Goal: Information Seeking & Learning: Stay updated

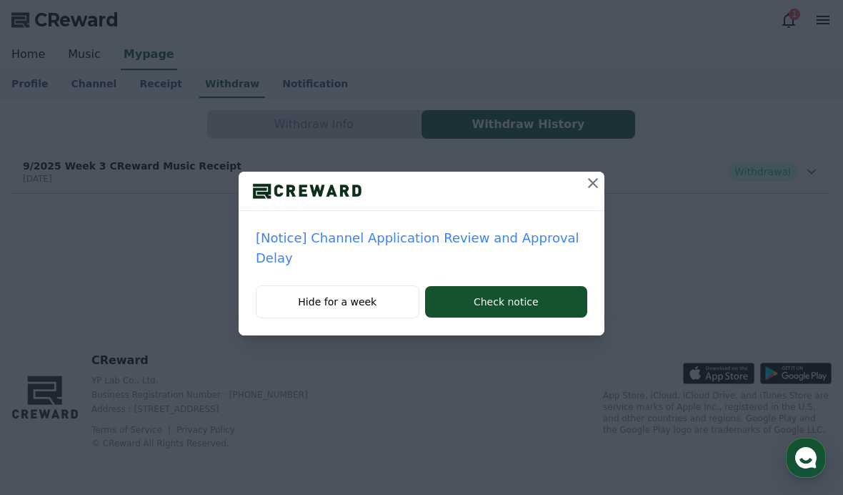
click at [587, 179] on icon at bounding box center [593, 182] width 17 height 17
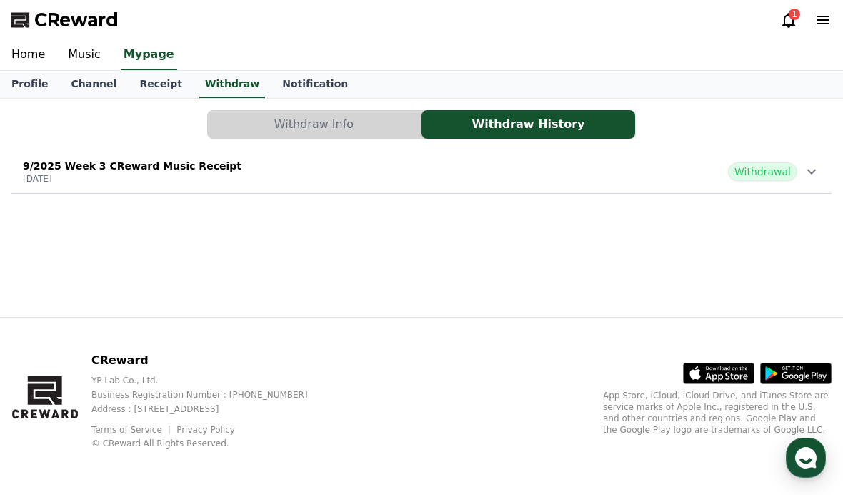
click at [59, 172] on p "9/2025 Week 3 CReward Music Receipt" at bounding box center [132, 166] width 219 height 14
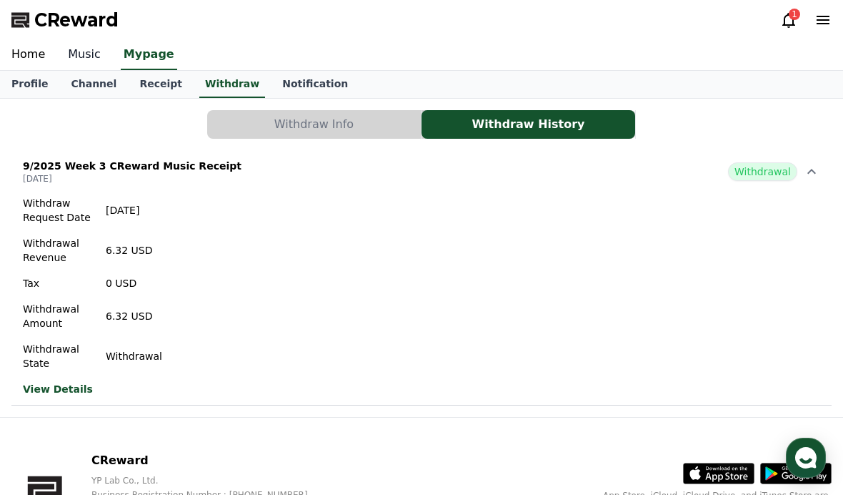
click at [76, 50] on link "Music" at bounding box center [84, 55] width 56 height 30
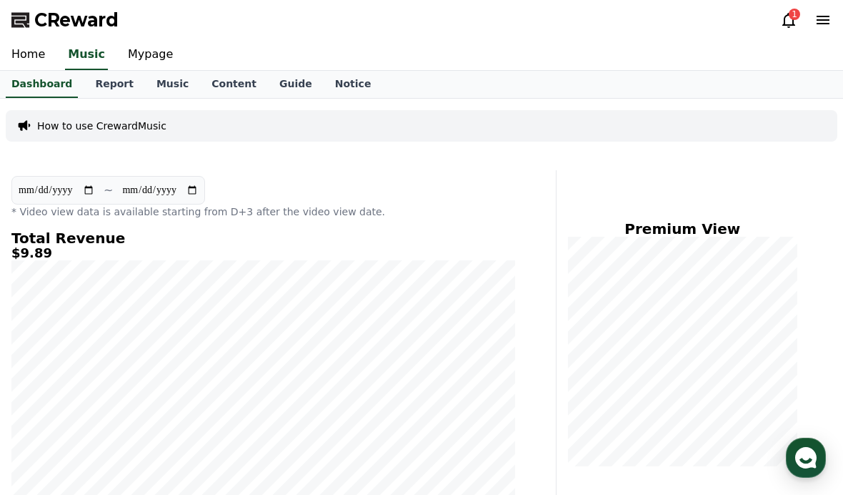
click at [788, 27] on icon at bounding box center [788, 19] width 17 height 17
click at [793, 21] on icon at bounding box center [789, 20] width 13 height 15
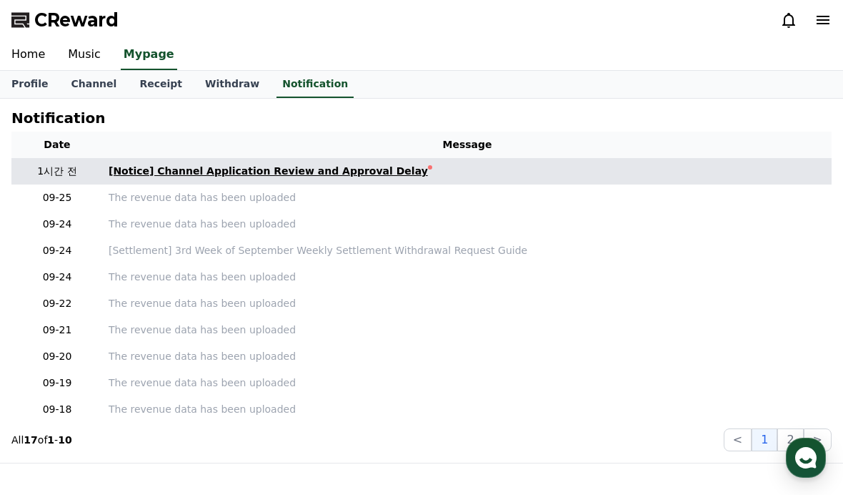
click at [117, 172] on div "[Notice] Channel Application Review and Approval Delay" at bounding box center [268, 171] width 319 height 15
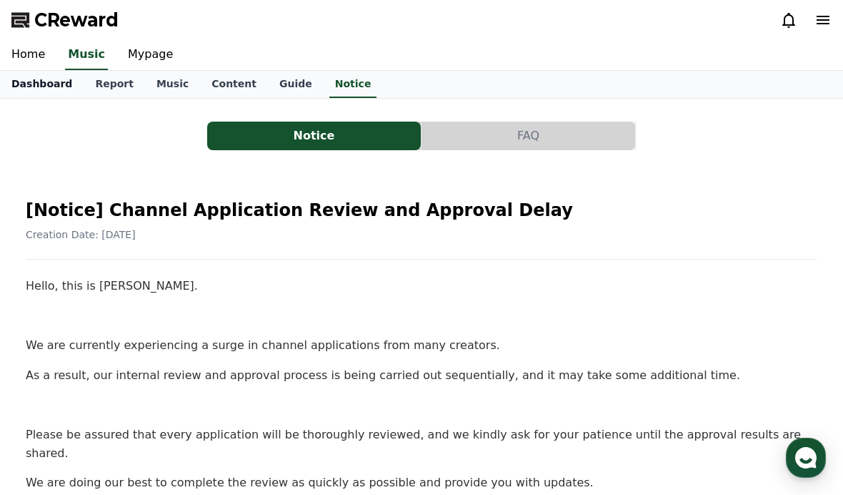
click at [44, 94] on link "Dashboard" at bounding box center [42, 84] width 84 height 27
